Goal: Navigation & Orientation: Find specific page/section

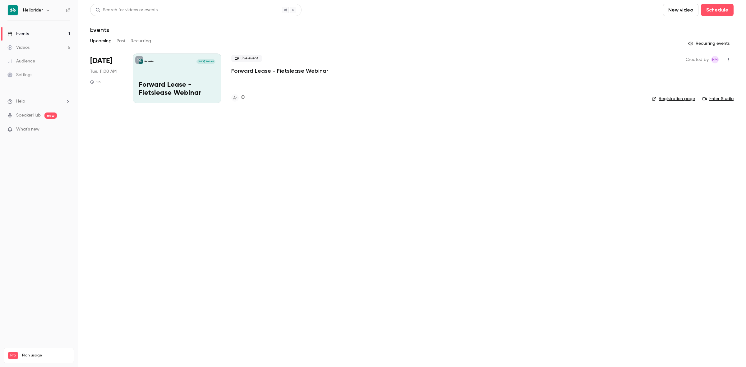
click at [36, 9] on h6 "Hellorider" at bounding box center [33, 10] width 20 height 6
click at [46, 10] on icon "button" at bounding box center [47, 10] width 5 height 5
click at [42, 56] on span "Switch channel" at bounding box center [38, 57] width 31 height 7
click at [45, 66] on link "H Hellorider Events" at bounding box center [51, 69] width 93 height 17
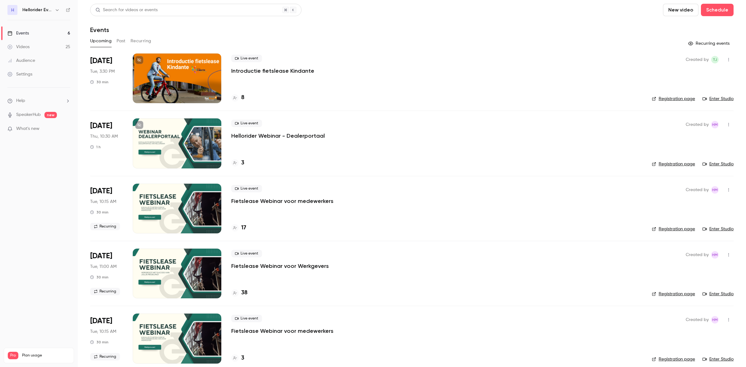
click at [264, 69] on p "Introductie fietslease Kindante" at bounding box center [272, 70] width 83 height 7
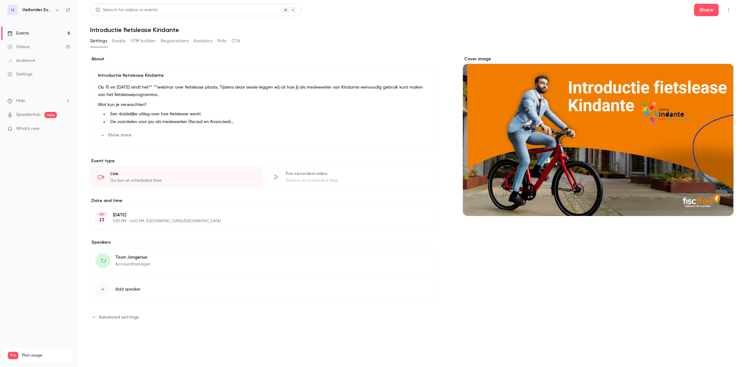
click at [23, 33] on div "Events" at bounding box center [17, 33] width 21 height 6
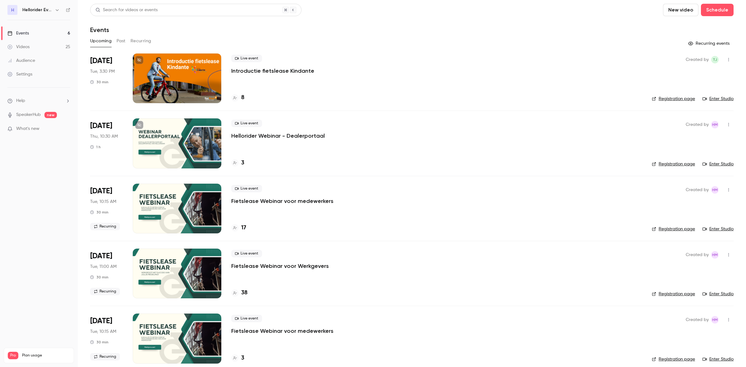
click at [720, 97] on link "Enter Studio" at bounding box center [717, 99] width 31 height 6
